Goal: Task Accomplishment & Management: Manage account settings

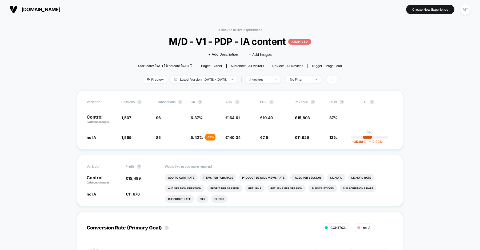
click at [60, 11] on span "organicbasics.com" at bounding box center [41, 10] width 39 height 6
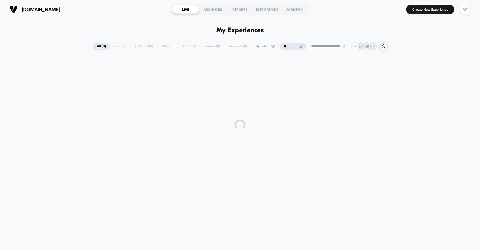
click at [285, 48] on input "**" at bounding box center [293, 46] width 27 height 6
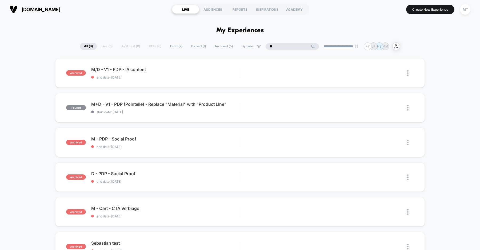
click at [285, 48] on input "**" at bounding box center [292, 46] width 53 height 6
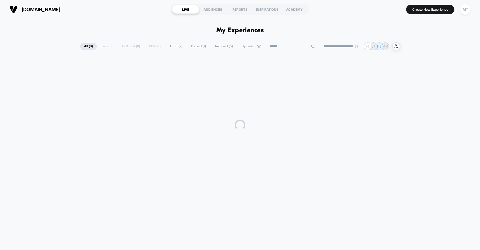
click at [162, 23] on div "**********" at bounding box center [240, 132] width 480 height 226
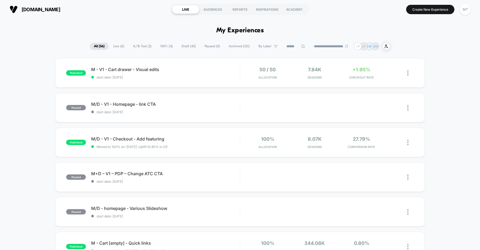
click at [181, 49] on span "Draft ( 42 )" at bounding box center [189, 46] width 22 height 7
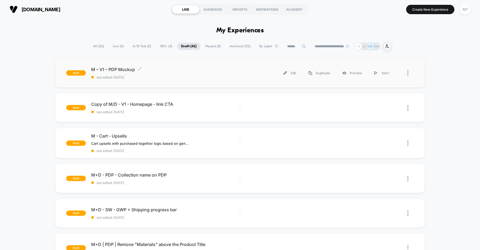
click at [171, 70] on span "M – V1 – PDP Mockup Click to edit experience details" at bounding box center [165, 69] width 149 height 5
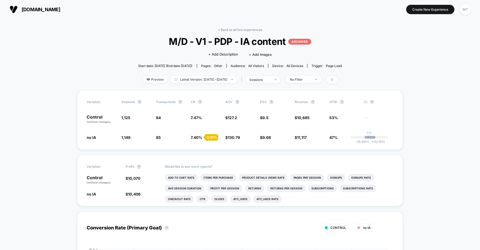
click at [60, 9] on span "us.organicbasics.com" at bounding box center [41, 10] width 39 height 6
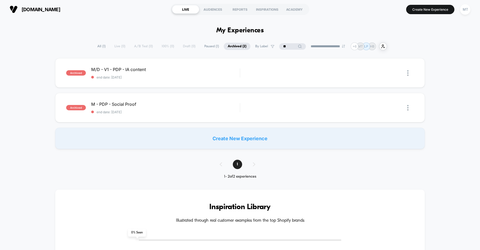
click at [284, 47] on input "**" at bounding box center [292, 46] width 27 height 6
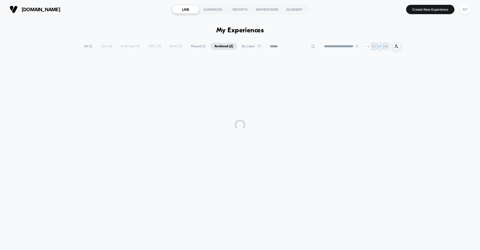
click at [170, 26] on div "**********" at bounding box center [240, 132] width 480 height 226
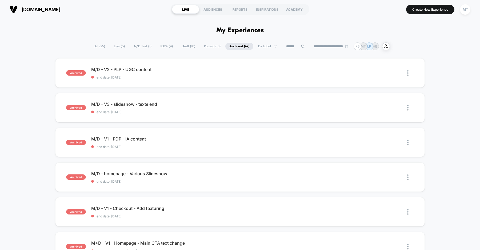
click at [179, 46] on span "Draft ( 10 )" at bounding box center [189, 46] width 22 height 7
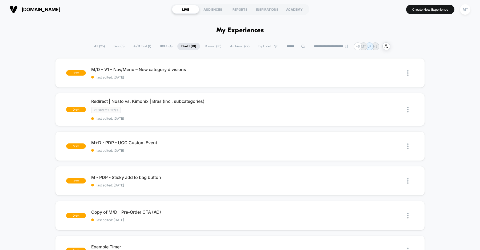
click at [137, 44] on span "A/B Test ( 1 )" at bounding box center [142, 46] width 26 height 7
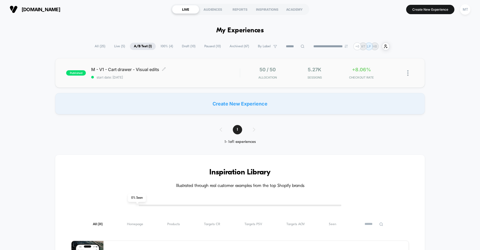
click at [210, 73] on div "M - V1 - Cart drawer - Visual edits Click to edit experience details Click to e…" at bounding box center [165, 73] width 149 height 13
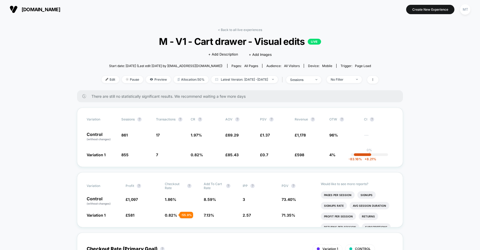
click at [60, 10] on span "[DOMAIN_NAME]" at bounding box center [41, 10] width 39 height 6
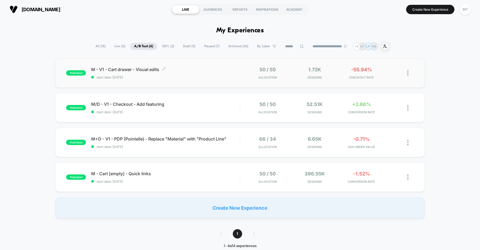
click at [198, 74] on div "M - V1 - Cart drawer - Visual edits Click to edit experience details Click to e…" at bounding box center [165, 73] width 149 height 13
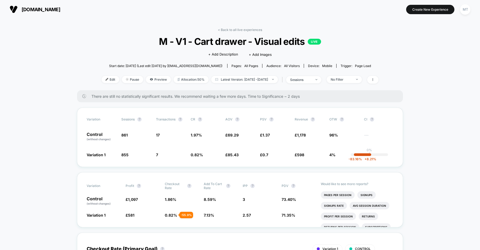
click at [60, 10] on span "[DOMAIN_NAME]" at bounding box center [41, 10] width 39 height 6
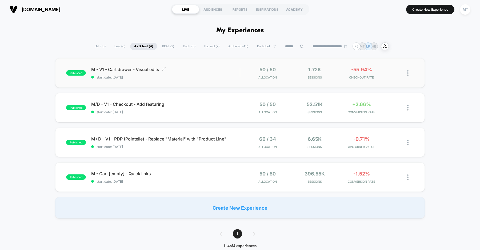
click at [203, 74] on div "M - V1 - Cart drawer - Visual edits Click to edit experience details Click to e…" at bounding box center [165, 73] width 149 height 13
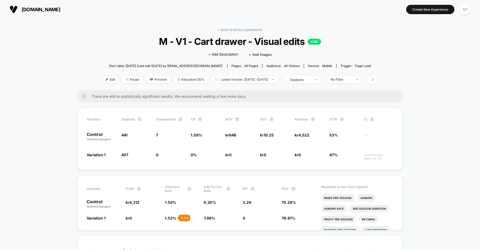
click at [60, 9] on span "dk.organicbasics.com" at bounding box center [41, 10] width 39 height 6
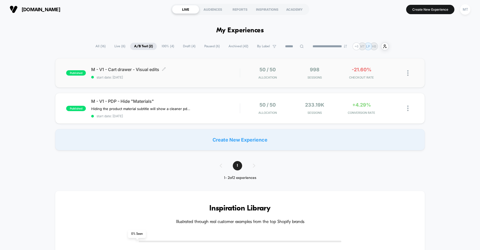
click at [143, 74] on div "M - V1 - Cart drawer - Visual edits Click to edit experience details Click to e…" at bounding box center [165, 73] width 149 height 13
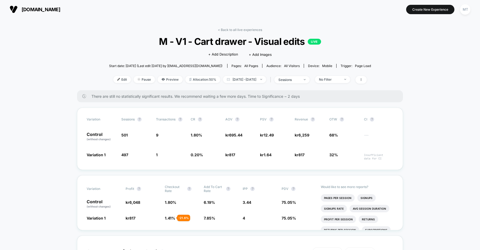
click at [60, 10] on span "dk.organicbasics.com" at bounding box center [41, 10] width 39 height 6
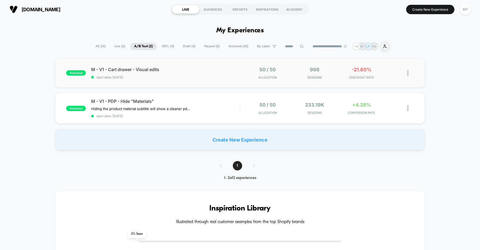
click at [200, 65] on div "published M - V1 - Cart drawer - Visual edits start date: 8/25/2025 50 / 50 All…" at bounding box center [240, 72] width 370 height 29
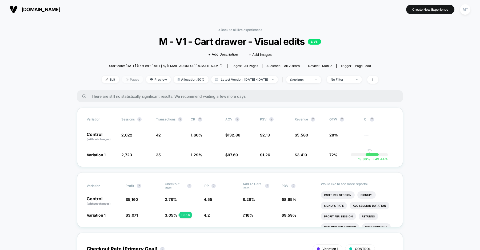
click at [127, 80] on span "Pause" at bounding box center [132, 79] width 21 height 7
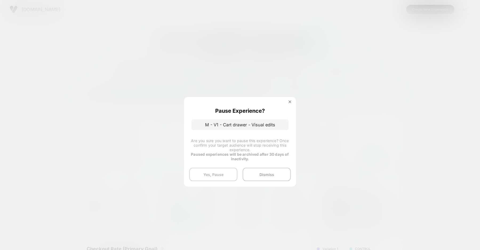
click at [211, 175] on button "Yes, Pause" at bounding box center [213, 173] width 48 height 13
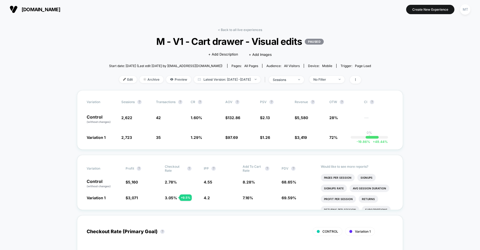
click at [60, 10] on span "[DOMAIN_NAME]" at bounding box center [41, 10] width 39 height 6
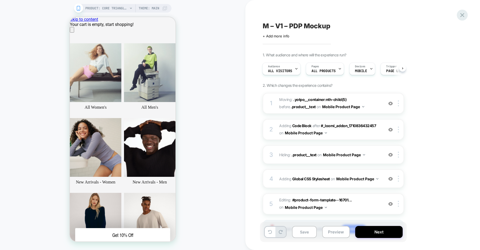
click at [0, 0] on icon at bounding box center [0, 0] width 0 height 0
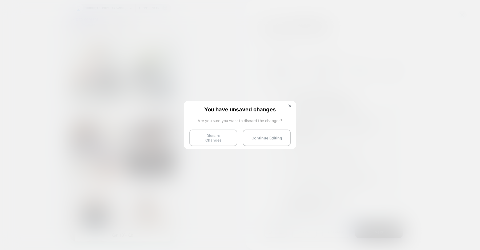
click at [210, 139] on button "Discard Changes" at bounding box center [213, 137] width 48 height 17
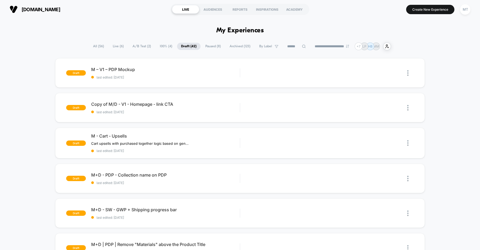
click at [136, 46] on span "A/B Test ( 2 )" at bounding box center [142, 46] width 26 height 7
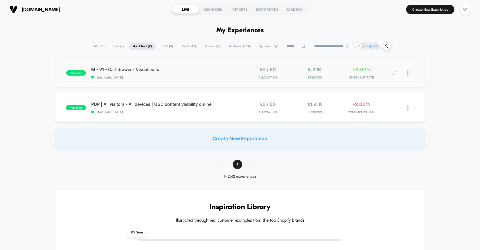
click at [408, 73] on div at bounding box center [410, 73] width 7 height 13
click at [377, 67] on div "Pause" at bounding box center [380, 67] width 48 height 12
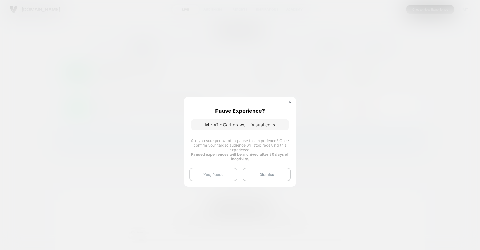
click at [217, 171] on button "Yes, Pause" at bounding box center [213, 173] width 48 height 13
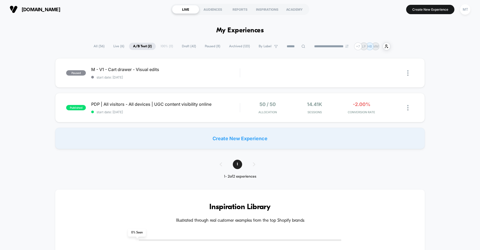
click at [188, 47] on span "Draft ( 42 )" at bounding box center [189, 46] width 22 height 7
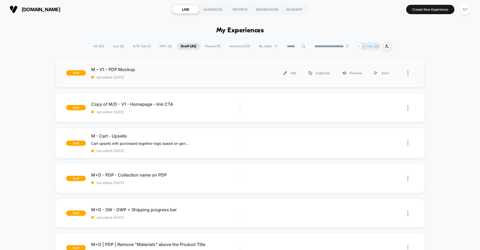
click at [183, 83] on div "draft M – V1 – PDP Mockup last edited: 8/22/2025 Edit Duplicate Preview Start" at bounding box center [240, 72] width 370 height 29
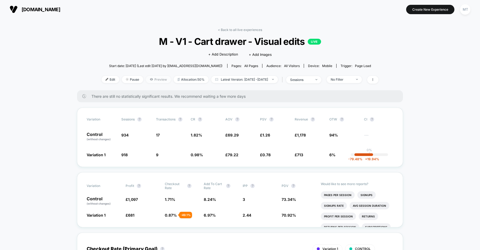
click at [151, 79] on span "Preview" at bounding box center [158, 79] width 25 height 7
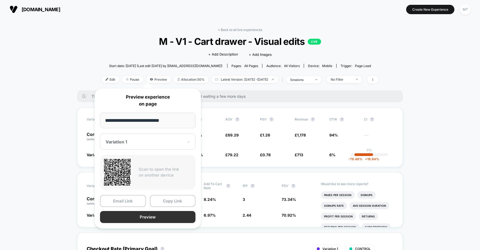
click at [146, 217] on button "Preview" at bounding box center [147, 217] width 95 height 12
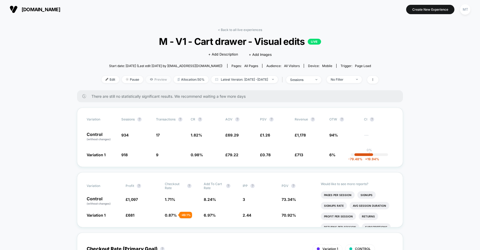
click at [147, 79] on span "Preview" at bounding box center [158, 79] width 25 height 7
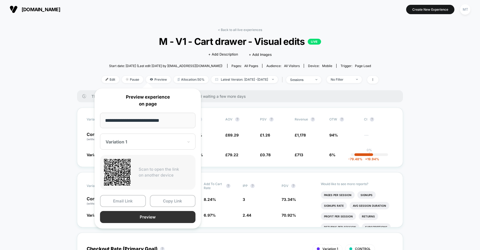
click at [145, 213] on button "Preview" at bounding box center [147, 217] width 95 height 12
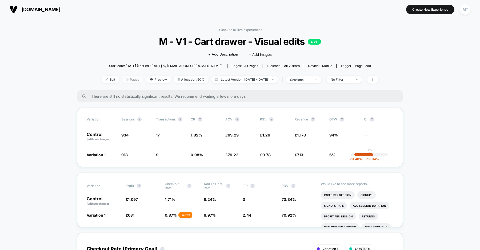
click at [122, 80] on span "Pause" at bounding box center [132, 79] width 21 height 7
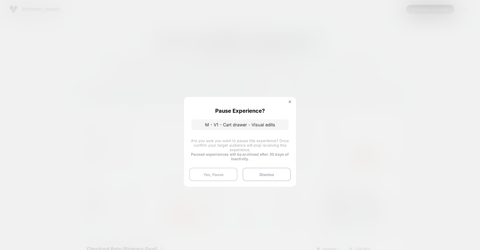
click at [215, 175] on button "Yes, Pause" at bounding box center [213, 173] width 48 height 13
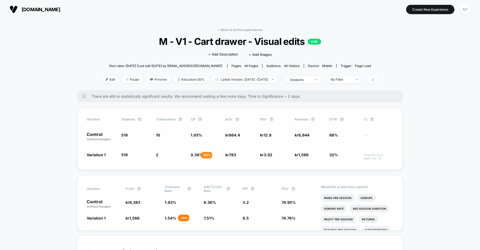
click at [195, 155] on span "0.39 %" at bounding box center [197, 154] width 12 height 5
click at [122, 81] on span "Pause" at bounding box center [132, 79] width 21 height 7
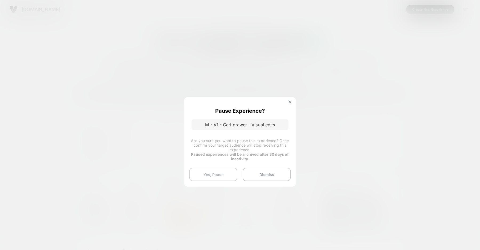
click at [214, 171] on button "Yes, Pause" at bounding box center [213, 173] width 48 height 13
